Goal: Task Accomplishment & Management: Complete application form

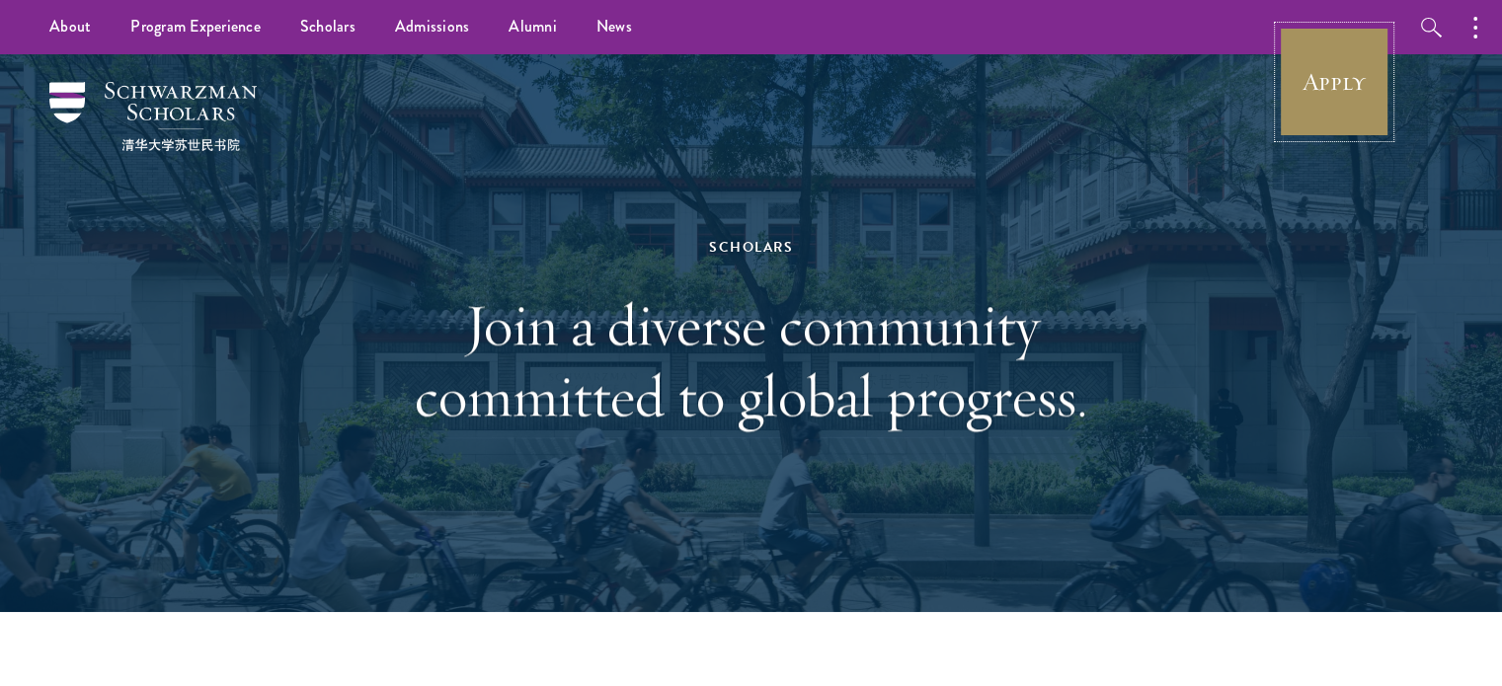
click at [1296, 86] on link "Apply" at bounding box center [1333, 82] width 111 height 111
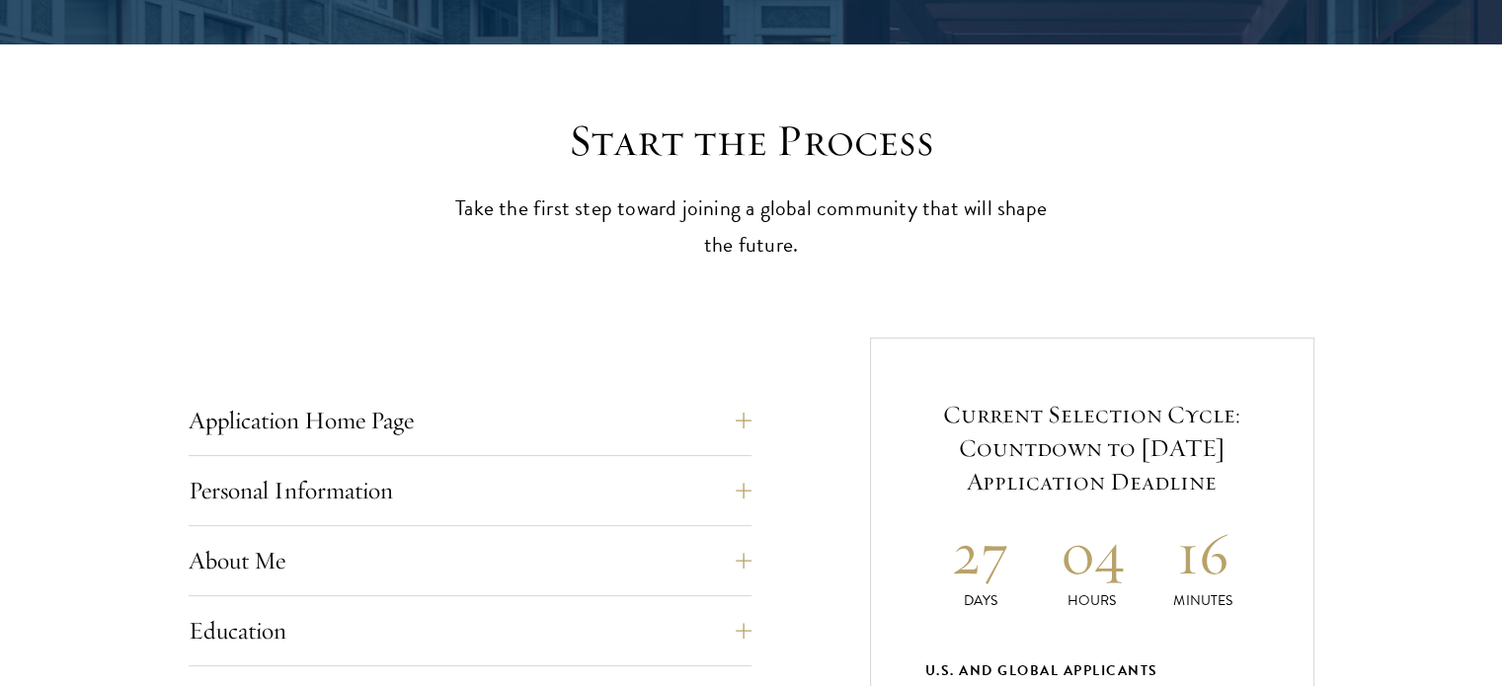
scroll to position [462, 0]
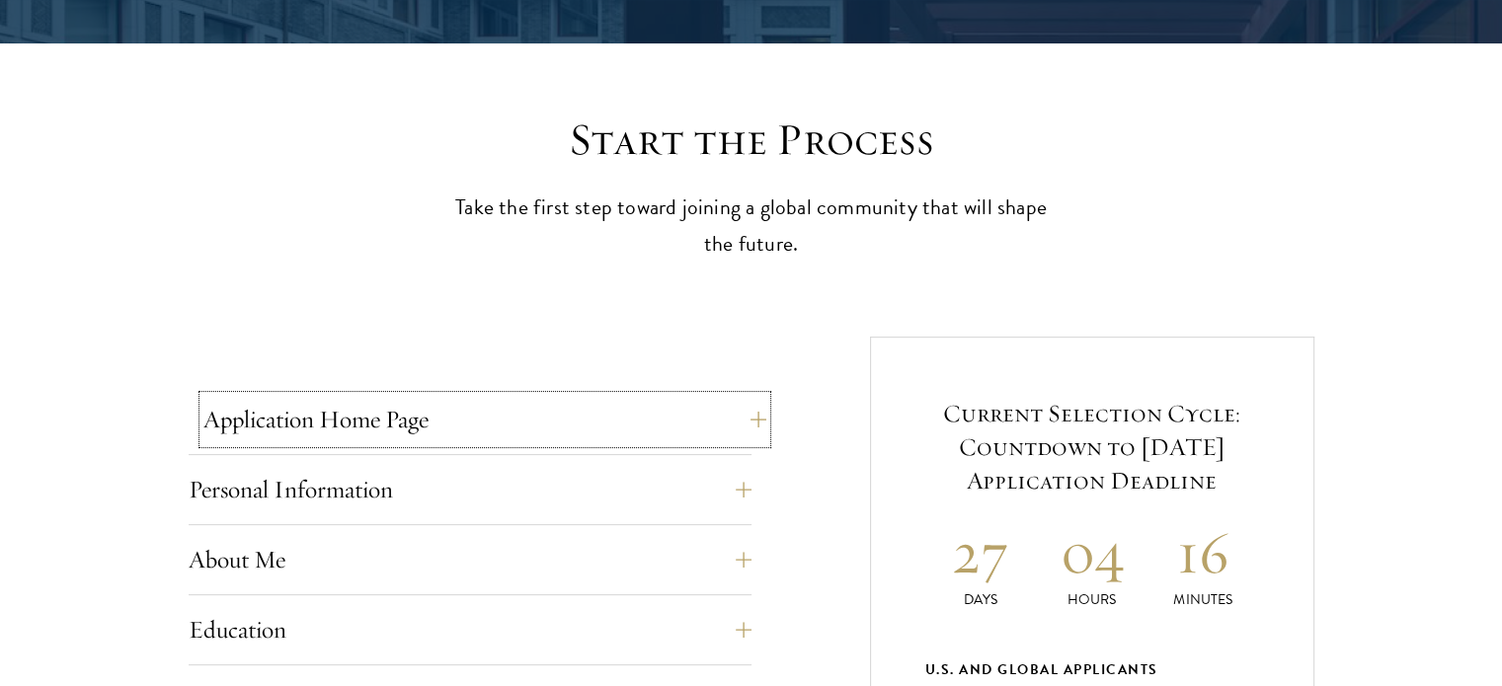
click at [433, 436] on button "Application Home Page" at bounding box center [484, 419] width 563 height 47
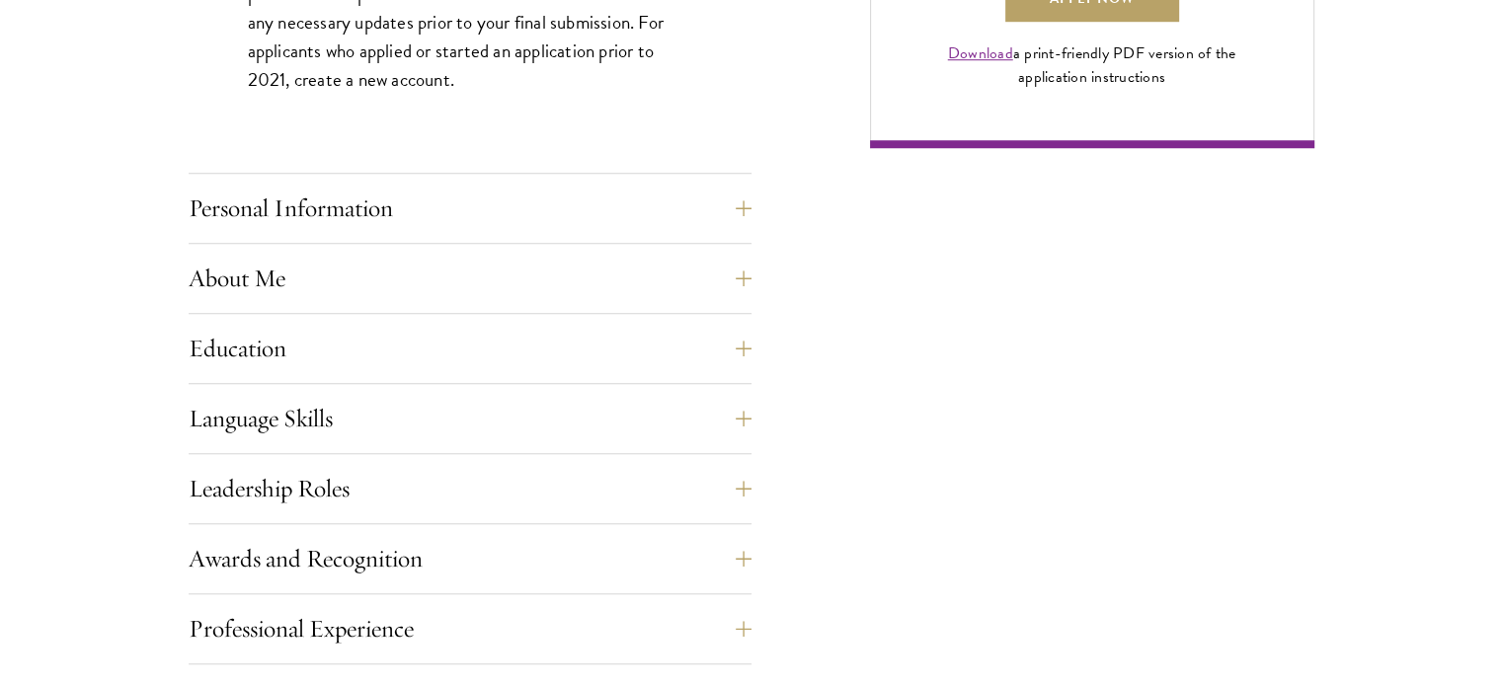
scroll to position [1626, 0]
click at [436, 239] on div "Personal Information This section requests applicant biographical and contact i…" at bounding box center [470, 213] width 563 height 59
click at [443, 218] on button "Personal Information" at bounding box center [484, 207] width 563 height 47
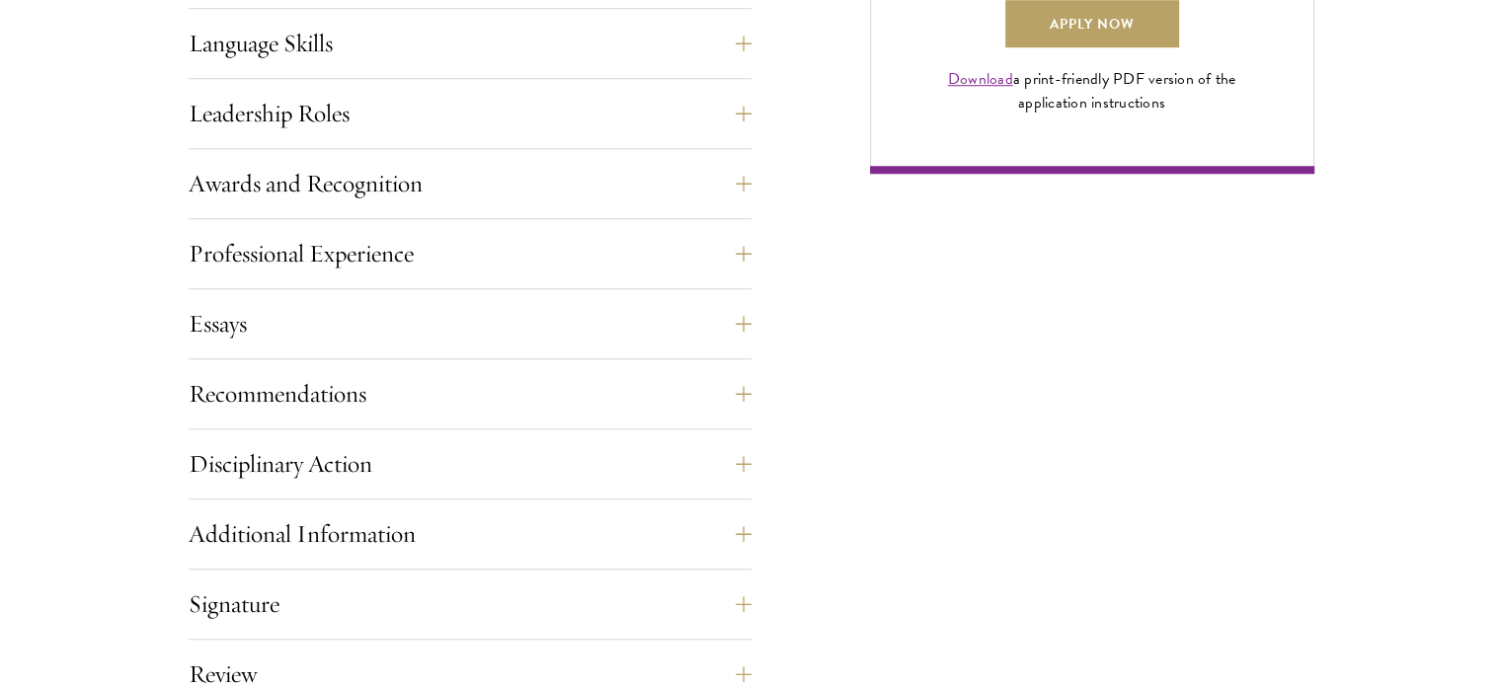
scroll to position [1610, 0]
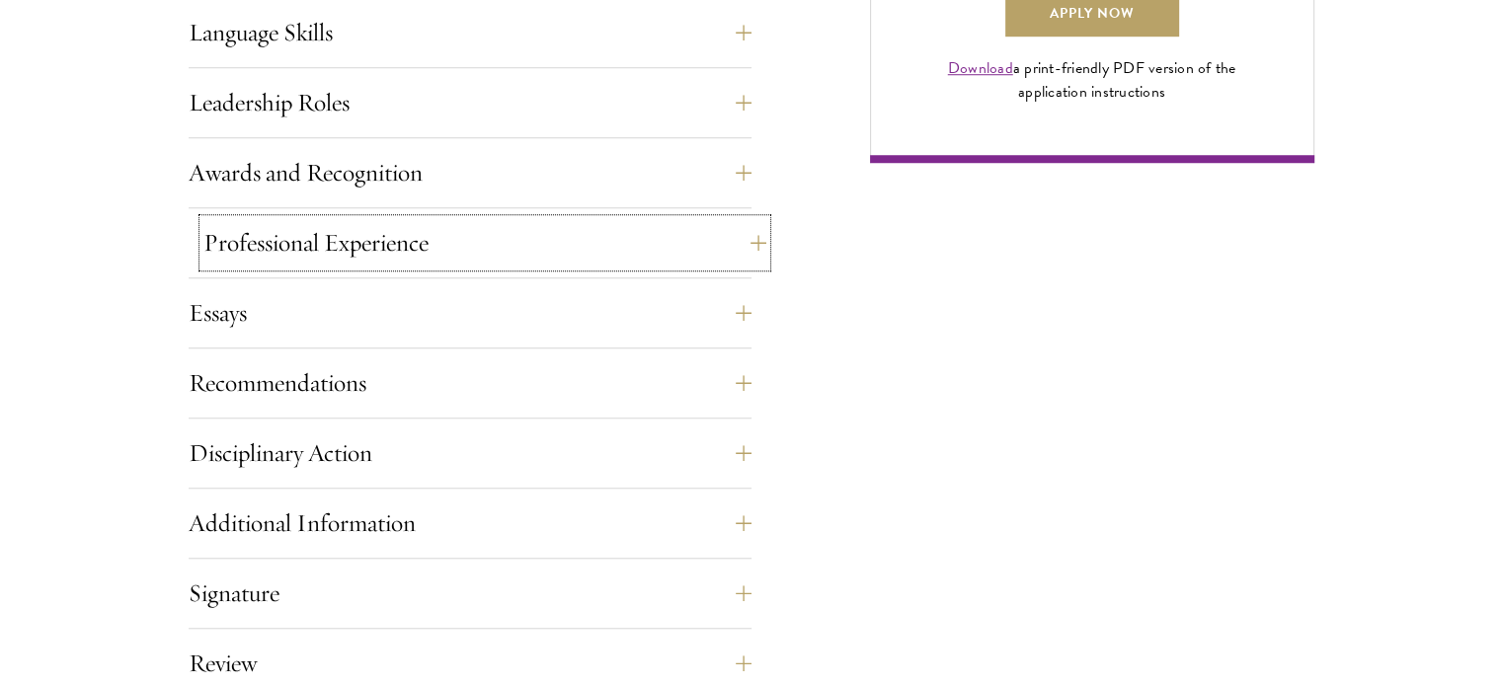
click at [474, 239] on button "Professional Experience" at bounding box center [484, 242] width 563 height 47
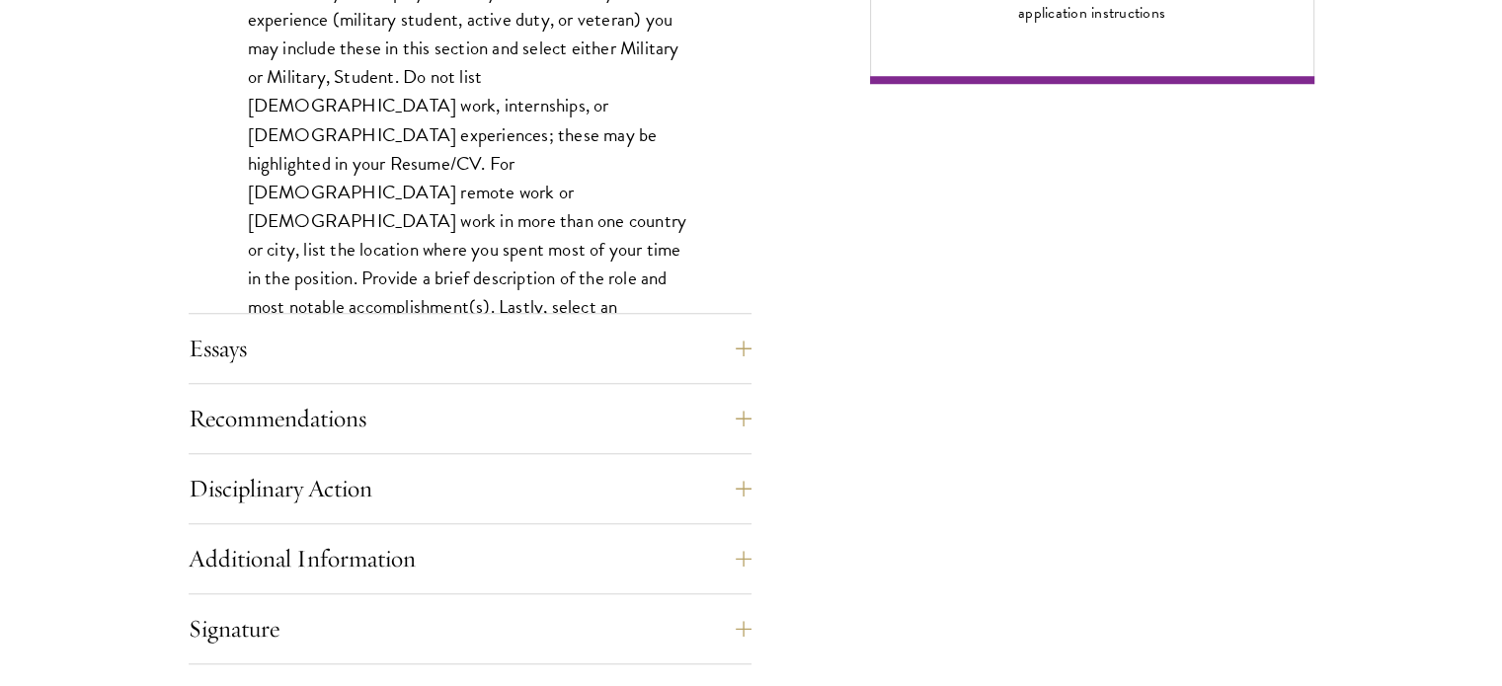
scroll to position [1690, 0]
click at [558, 319] on div "Application Home Page The online application form must be completed in English.…" at bounding box center [470, 21] width 563 height 1706
click at [230, 344] on button "Essays" at bounding box center [484, 347] width 563 height 47
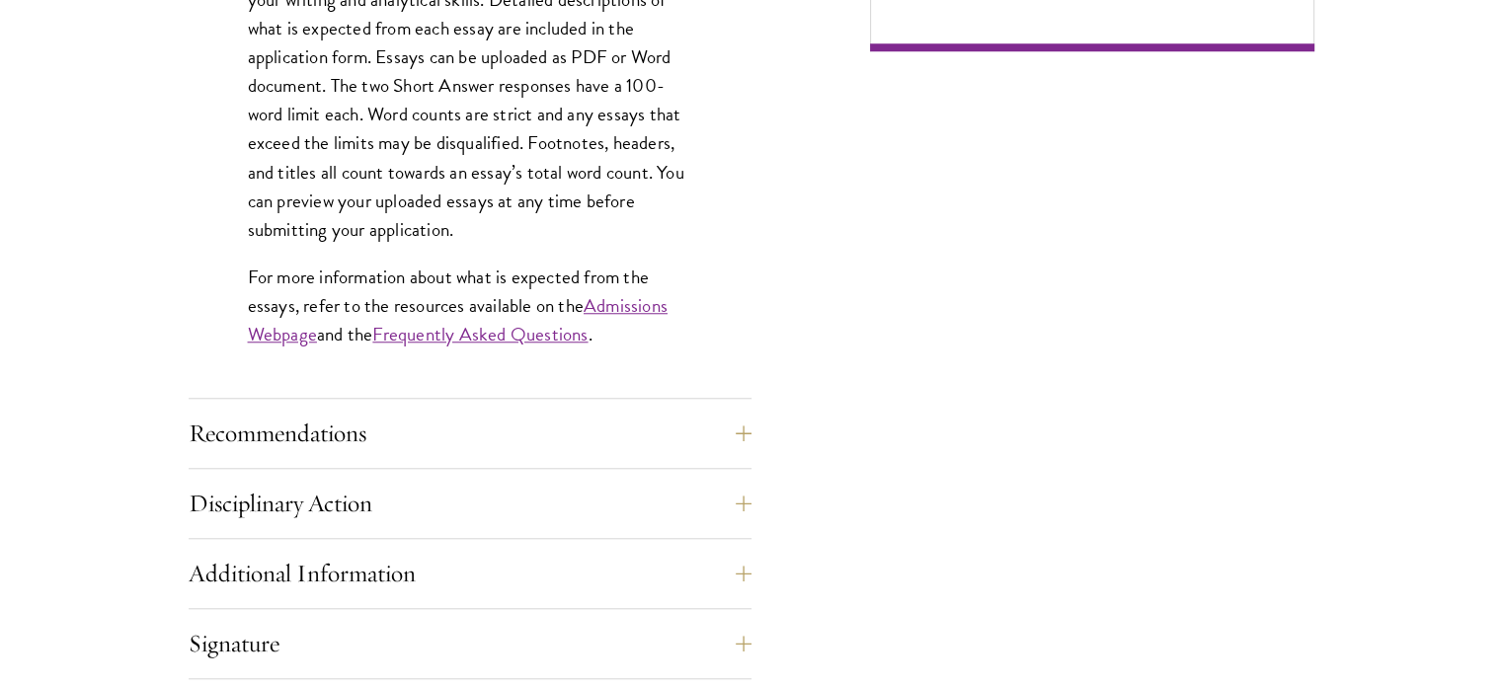
scroll to position [1722, 0]
click at [272, 445] on button "Recommendations" at bounding box center [484, 433] width 563 height 47
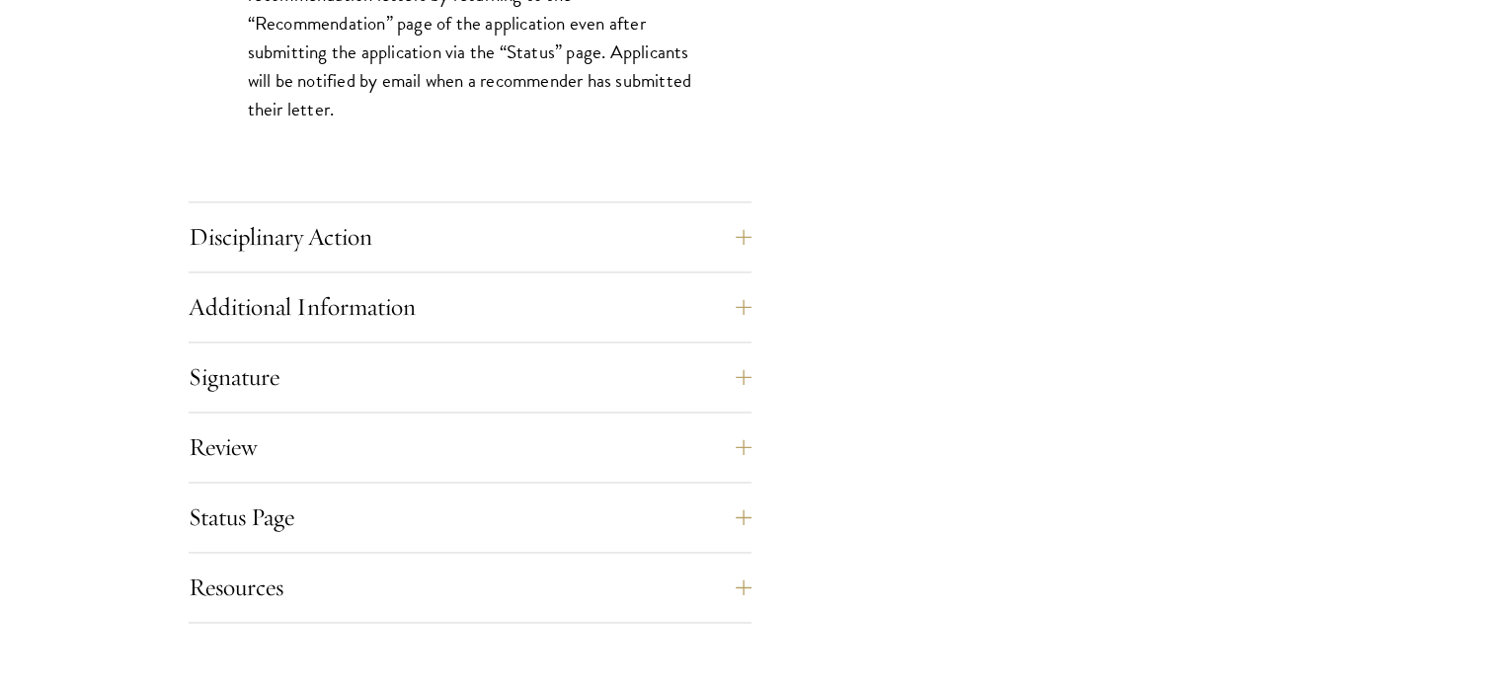
scroll to position [2968, 0]
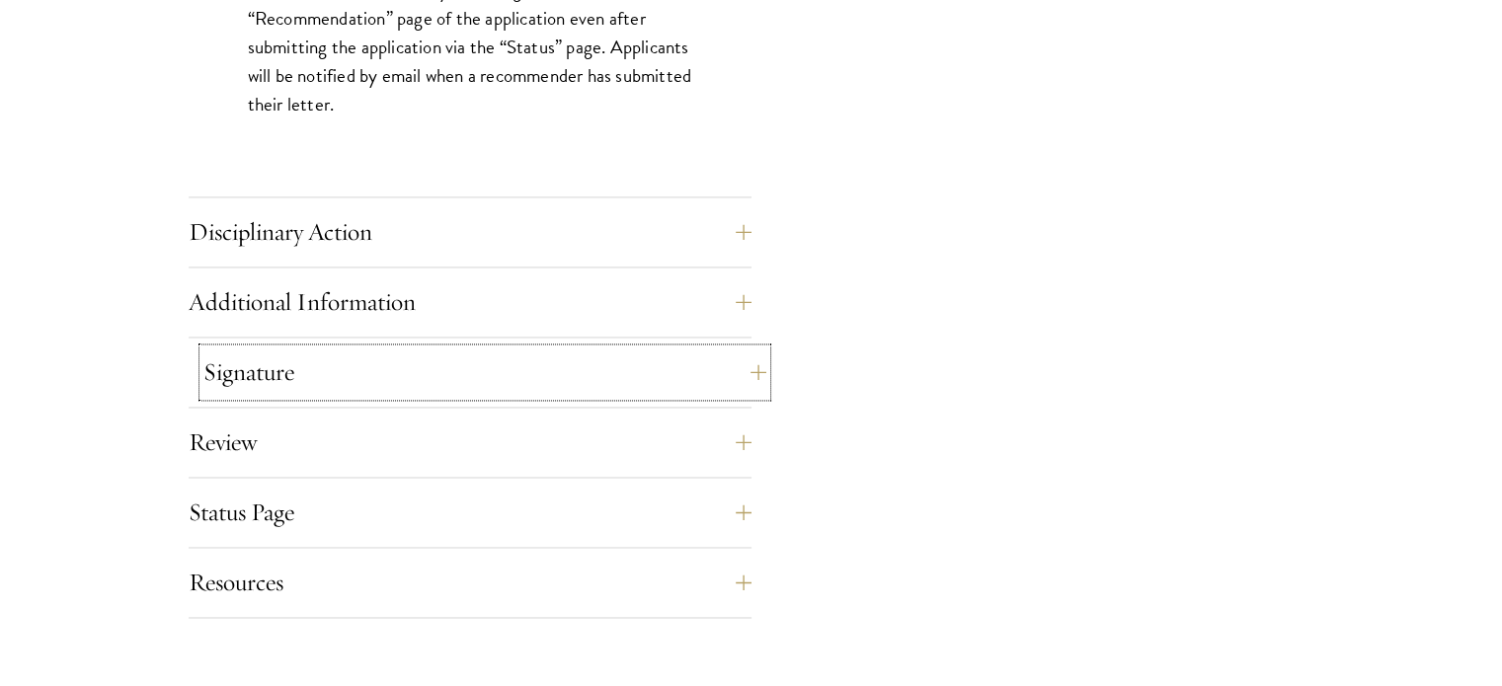
click at [289, 379] on button "Signature" at bounding box center [484, 371] width 563 height 47
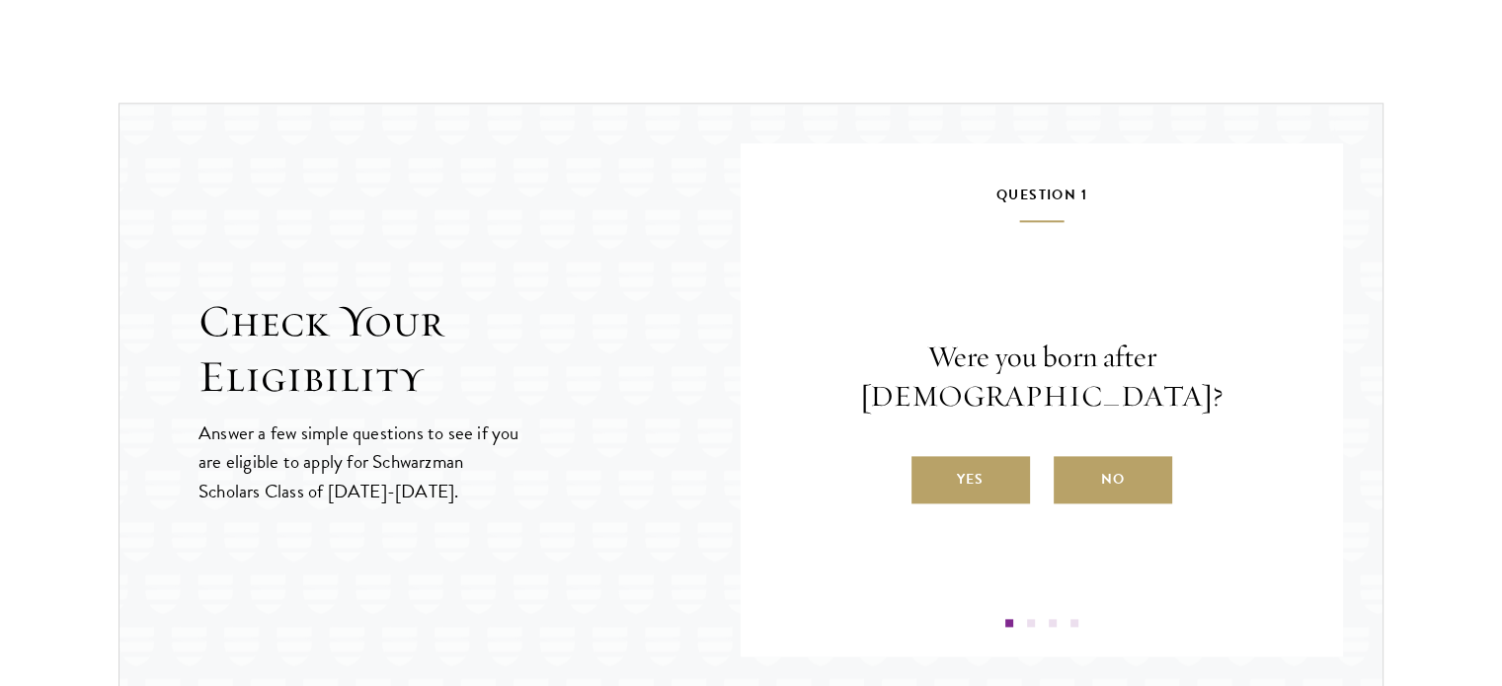
scroll to position [2426, 0]
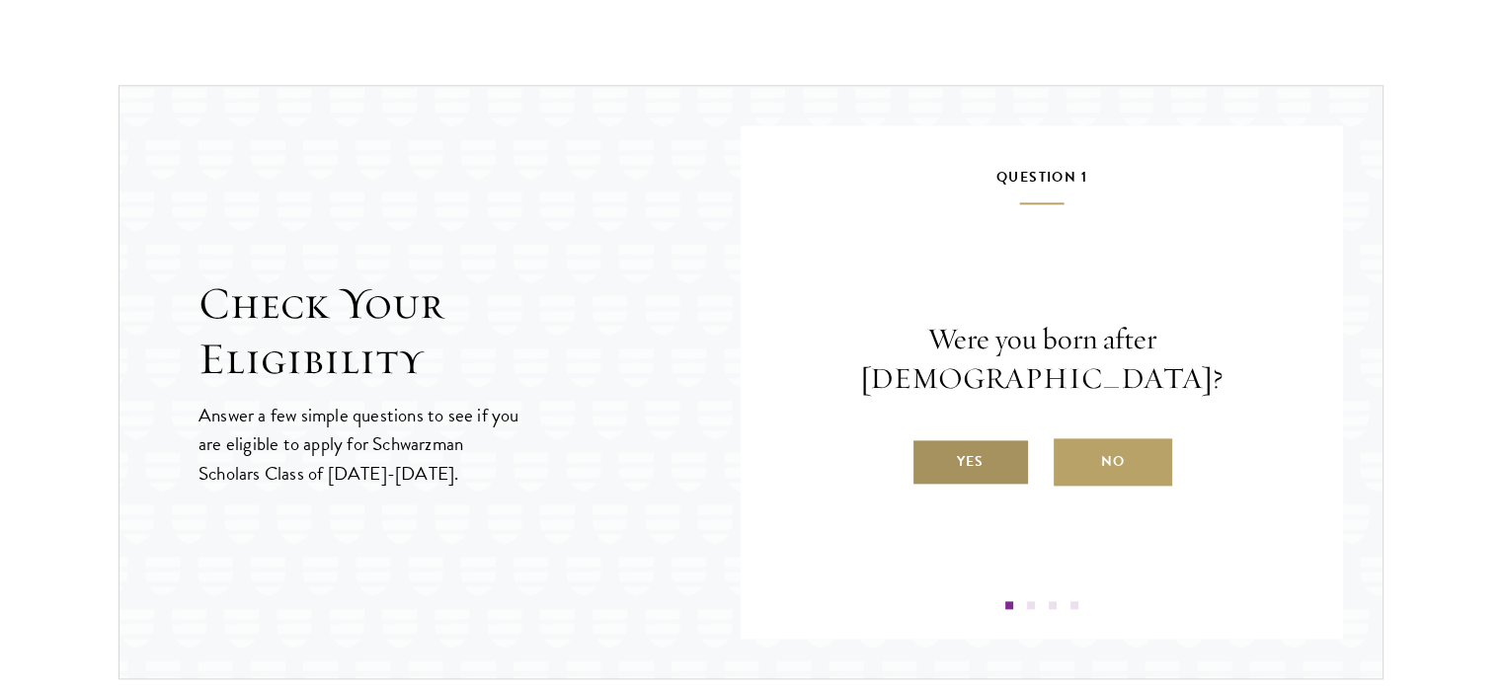
click at [977, 448] on label "Yes" at bounding box center [970, 461] width 118 height 47
click at [929, 448] on input "Yes" at bounding box center [920, 449] width 18 height 18
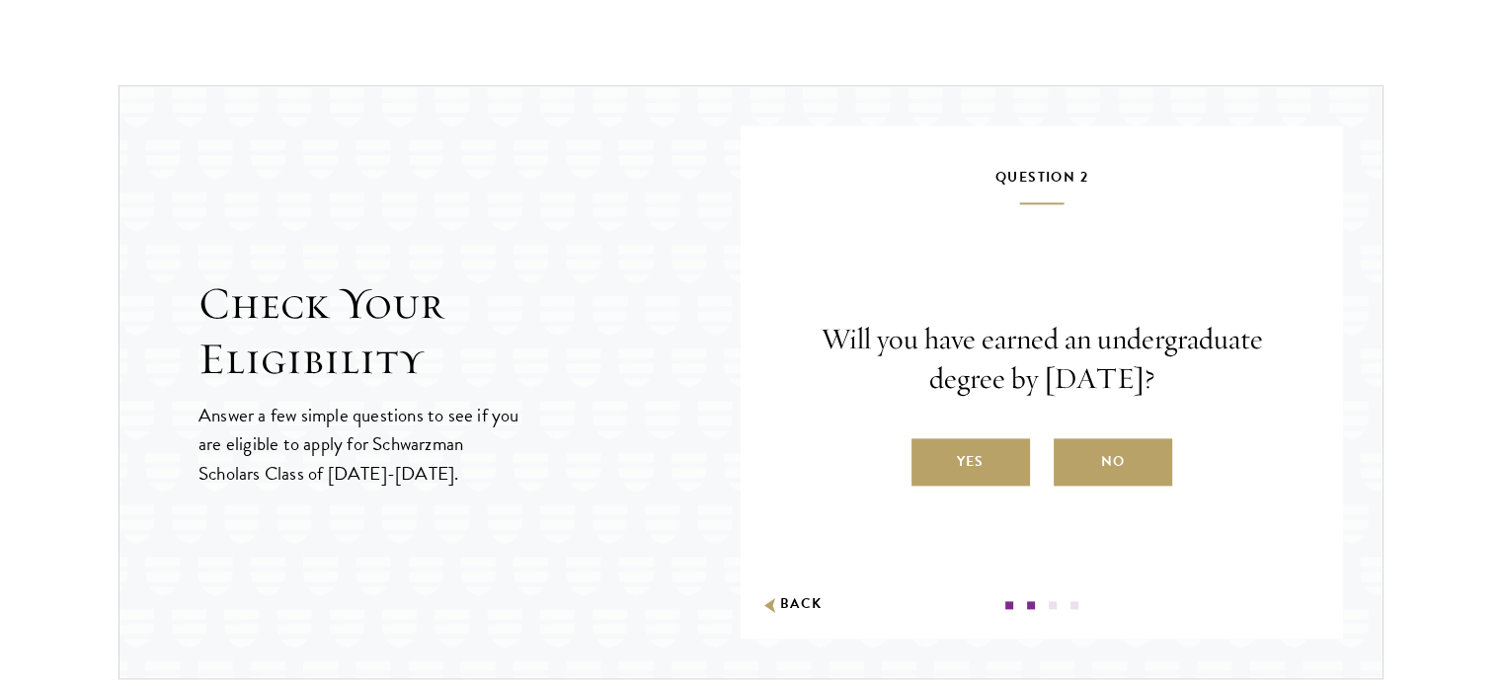
click at [977, 448] on label "Yes" at bounding box center [970, 461] width 118 height 47
click at [929, 448] on input "Yes" at bounding box center [920, 449] width 18 height 18
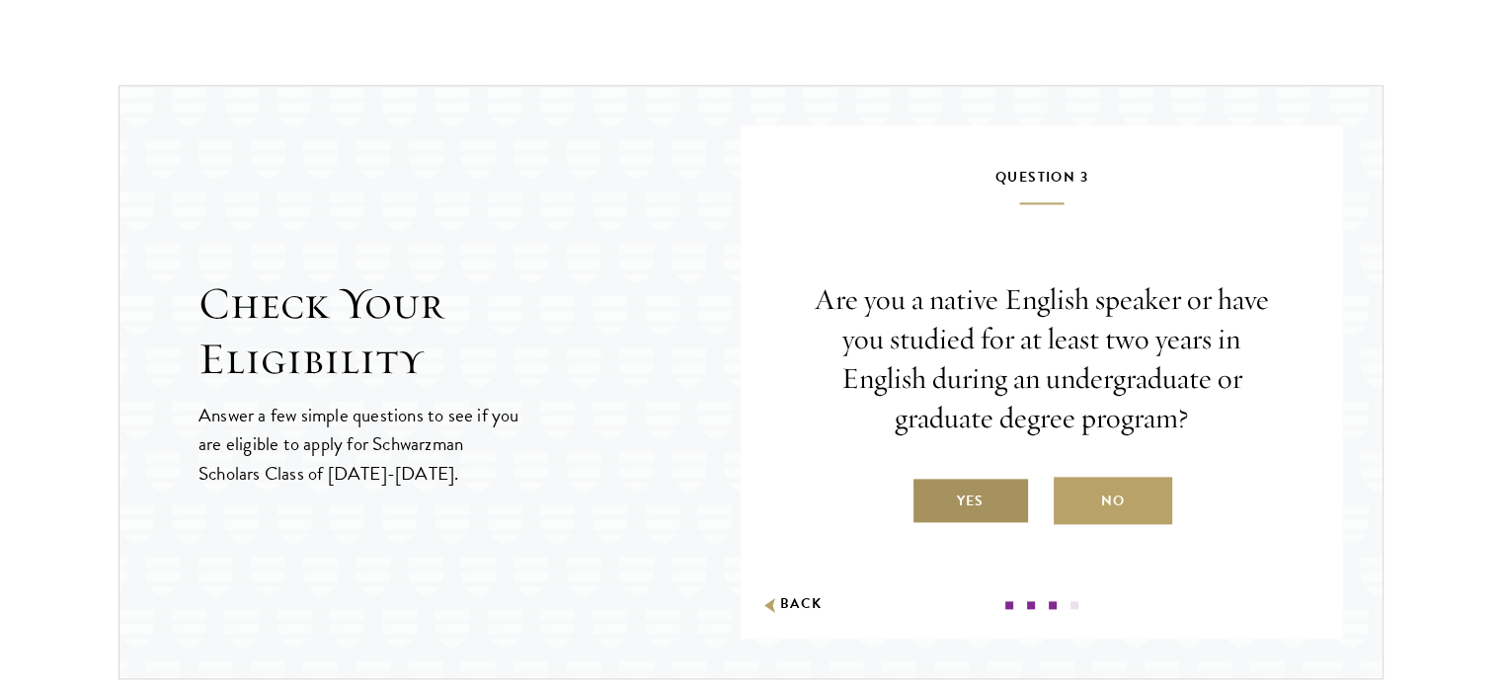
click at [1019, 481] on label "Yes" at bounding box center [970, 500] width 118 height 47
click at [929, 481] on input "Yes" at bounding box center [920, 489] width 18 height 18
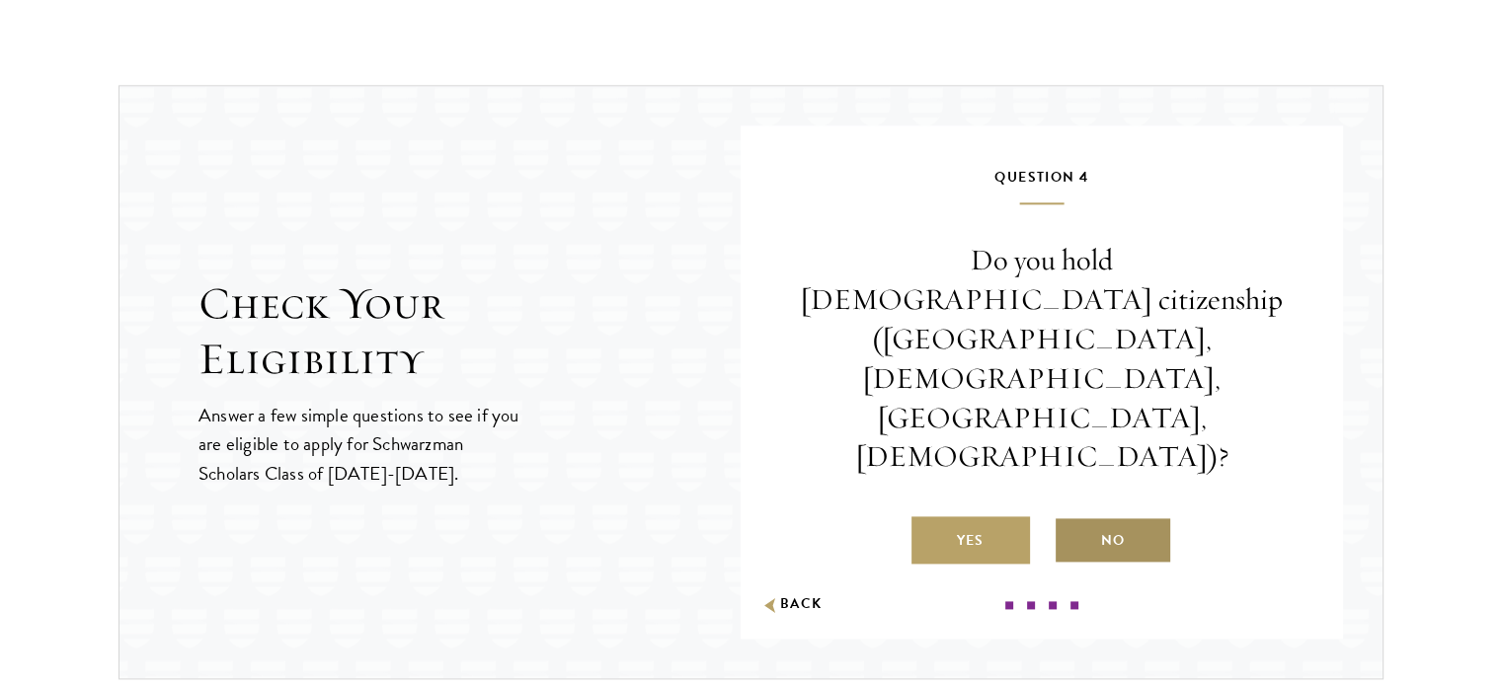
click at [1098, 516] on label "No" at bounding box center [1112, 539] width 118 height 47
click at [1071, 519] on input "No" at bounding box center [1062, 528] width 18 height 18
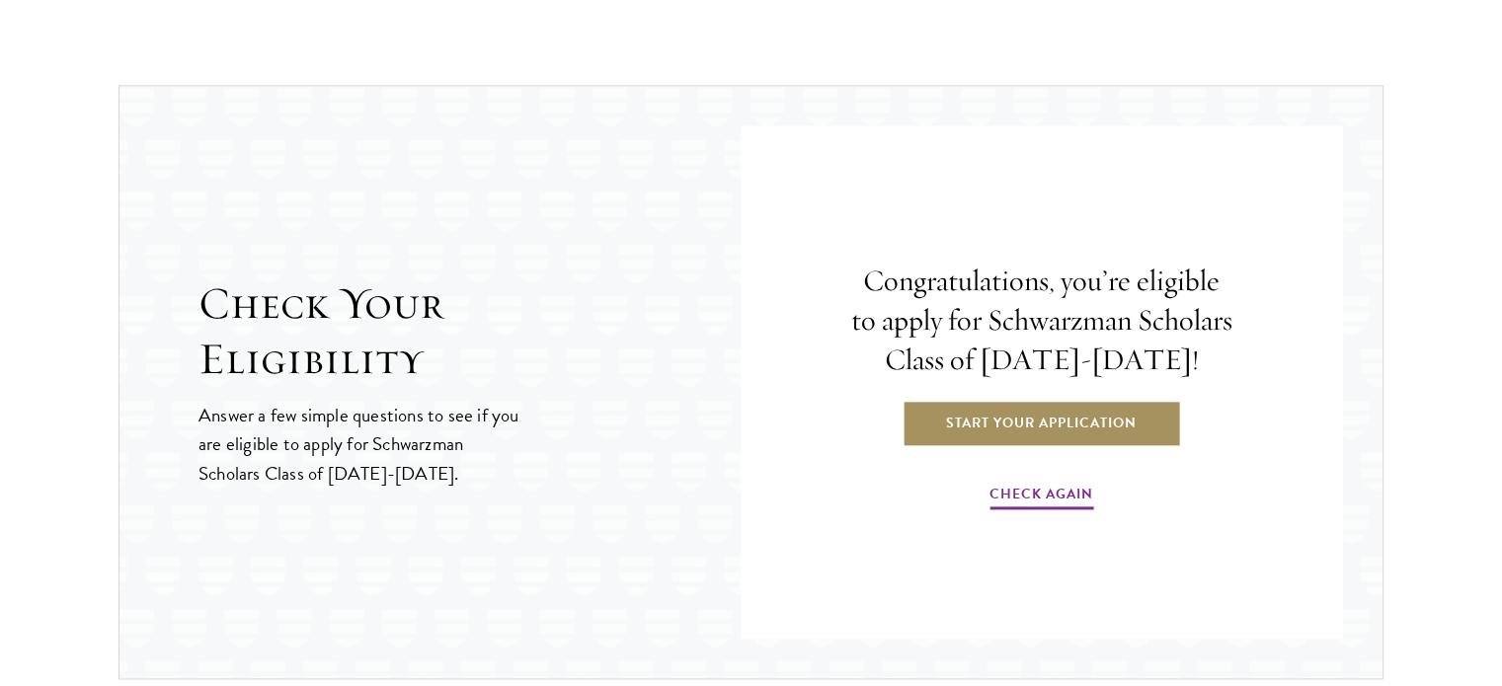
click at [1107, 418] on link "Start Your Application" at bounding box center [1040, 422] width 279 height 47
